Goal: Task Accomplishment & Management: Use online tool/utility

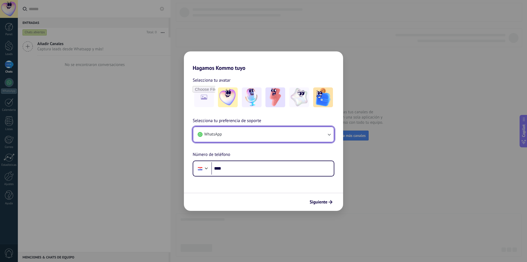
click at [267, 138] on button "WhatsApp" at bounding box center [263, 134] width 141 height 15
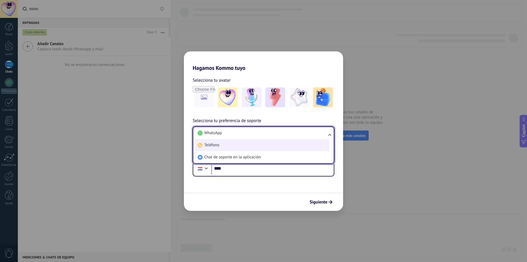
click at [271, 145] on li "Teléfono" at bounding box center [262, 145] width 134 height 12
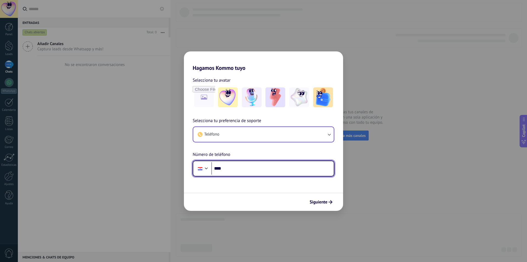
click at [275, 169] on input "****" at bounding box center [272, 168] width 122 height 13
type input "**"
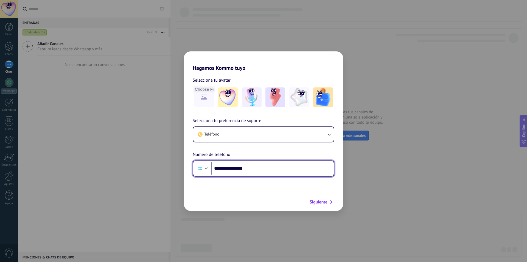
type input "**********"
click at [327, 200] on span "Siguiente" at bounding box center [319, 202] width 18 height 4
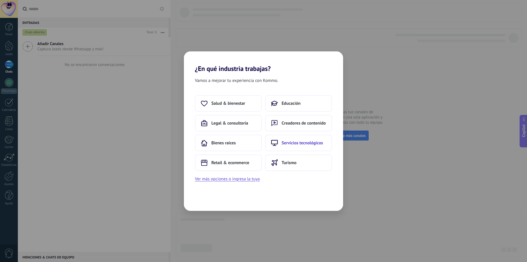
click at [303, 141] on span "Servicios tecnológicos" at bounding box center [302, 142] width 41 height 5
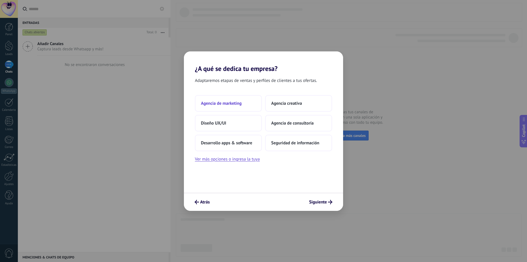
click at [253, 107] on button "Agencia de marketing" at bounding box center [228, 103] width 67 height 16
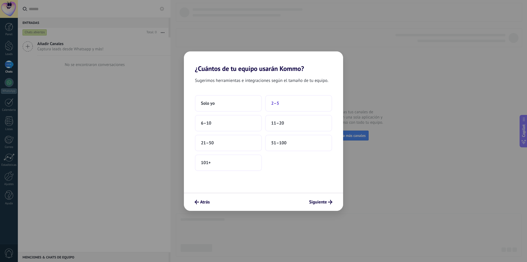
click at [298, 106] on button "2–5" at bounding box center [298, 103] width 67 height 16
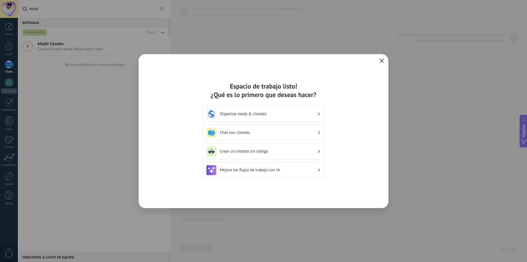
click at [382, 63] on span "button" at bounding box center [382, 60] width 4 height 5
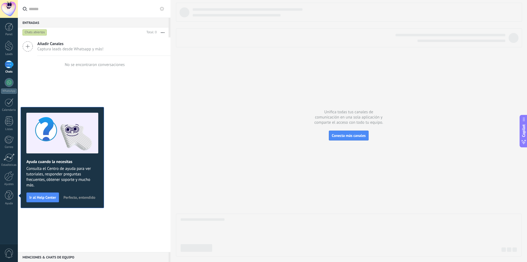
click at [102, 91] on div "Añadir Canales Captura leads desde Whatsapp y más! No se encontraron conversaci…" at bounding box center [94, 144] width 153 height 214
drag, startPoint x: 99, startPoint y: 51, endPoint x: 129, endPoint y: 55, distance: 30.6
click at [99, 52] on div "Añadir Canales Captura leads desde Whatsapp y más!" at bounding box center [94, 46] width 153 height 18
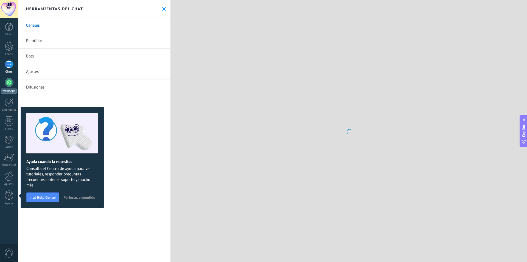
click at [11, 90] on div "WhatsApp" at bounding box center [9, 90] width 16 height 5
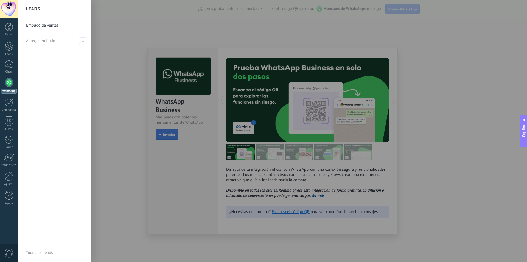
click at [164, 130] on div at bounding box center [281, 131] width 527 height 262
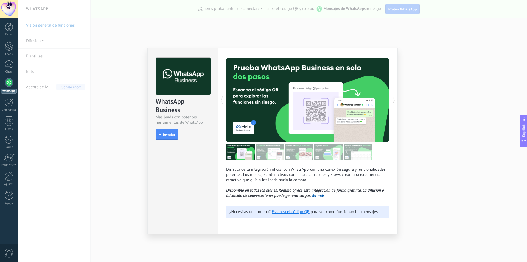
drag, startPoint x: 162, startPoint y: 129, endPoint x: 167, endPoint y: 134, distance: 6.4
click at [162, 130] on button "Instalar" at bounding box center [167, 134] width 23 height 10
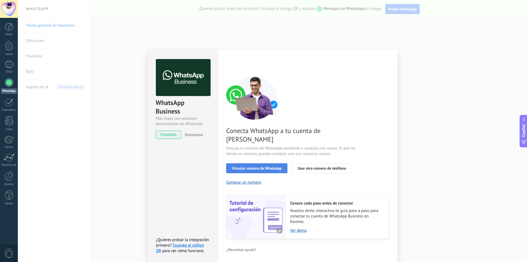
click at [254, 163] on button "Vincular número de WhatsApp" at bounding box center [256, 168] width 61 height 10
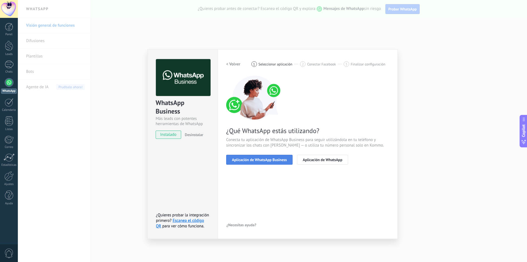
click at [254, 164] on button "Aplicación de WhatsApp Business" at bounding box center [259, 160] width 66 height 10
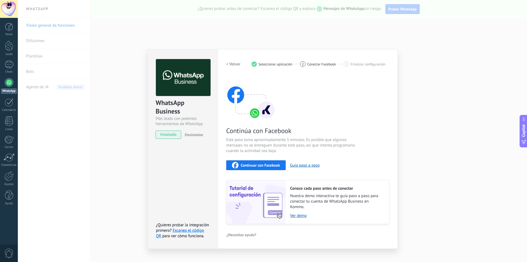
click at [258, 166] on span "Continuar con Facebook" at bounding box center [260, 165] width 39 height 4
